Goal: Communication & Community: Participate in discussion

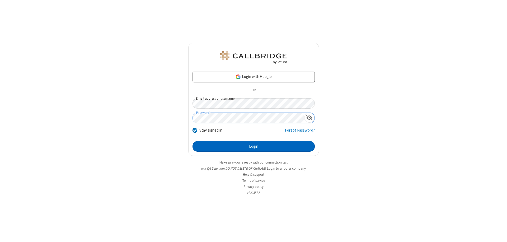
click at [254, 146] on button "Login" at bounding box center [254, 146] width 122 height 11
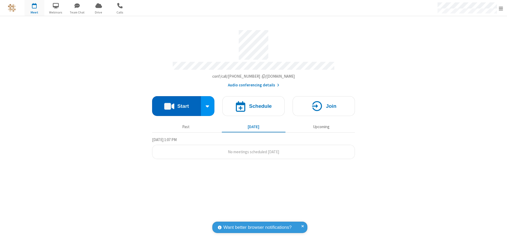
click at [177, 104] on button "Start" at bounding box center [176, 106] width 49 height 20
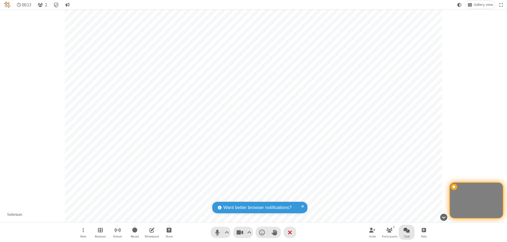
click at [407, 230] on span "Open chat" at bounding box center [407, 230] width 6 height 7
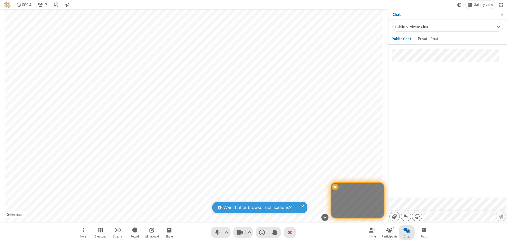
type input "C:\fakepath\doc_test.docx"
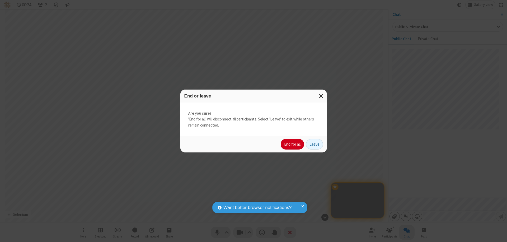
click at [293, 144] on button "End for all" at bounding box center [292, 144] width 23 height 11
